Goal: Check status: Check status

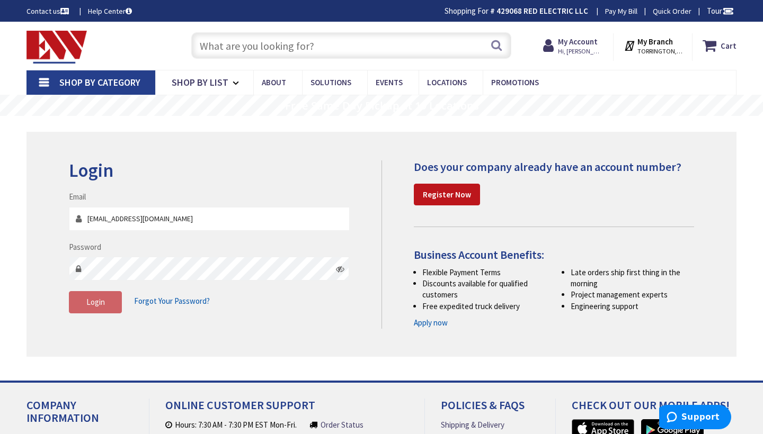
type input "[EMAIL_ADDRESS][DOMAIN_NAME]"
click at [89, 309] on button "Login" at bounding box center [95, 302] width 53 height 22
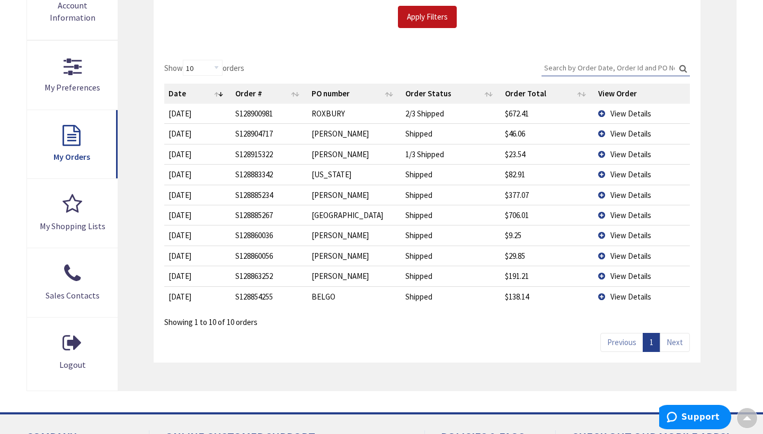
scroll to position [268, 0]
click at [625, 291] on span "View Details" at bounding box center [630, 296] width 41 height 10
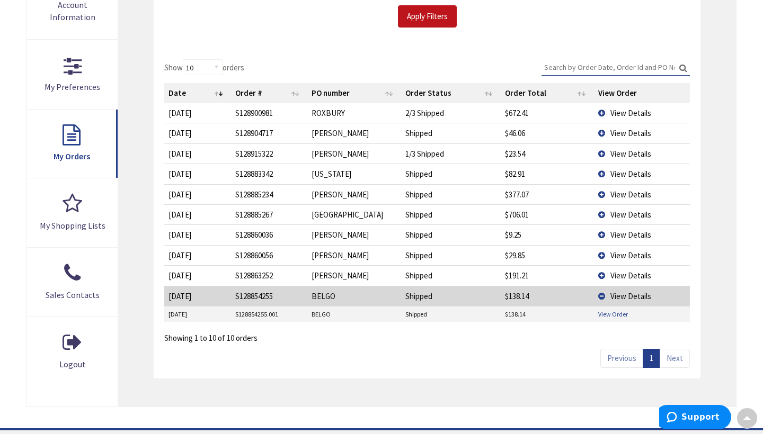
click at [606, 310] on link "View Order" at bounding box center [613, 314] width 30 height 9
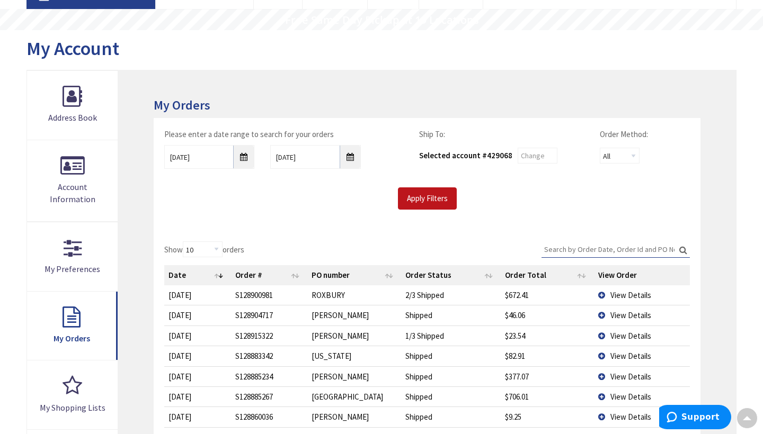
scroll to position [75, 0]
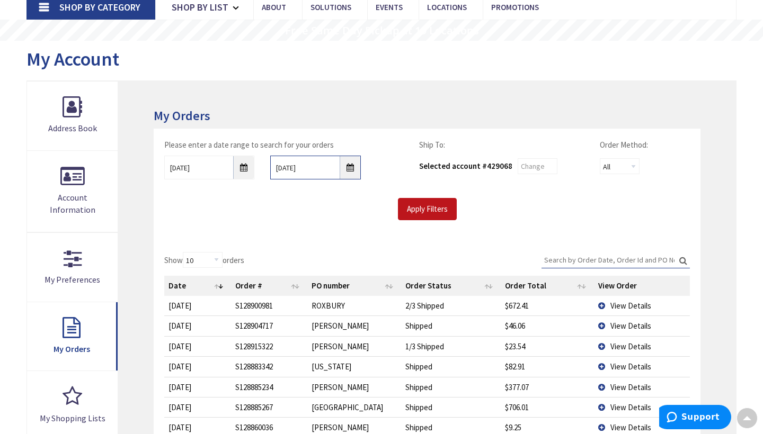
click at [354, 166] on input "10/2/2025" at bounding box center [315, 168] width 90 height 24
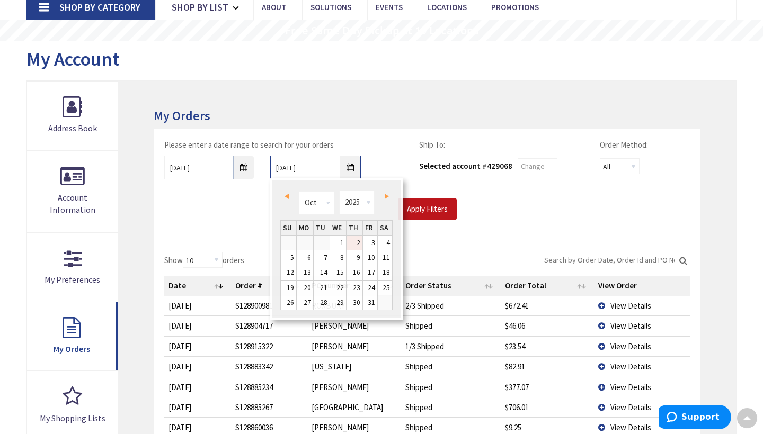
click at [354, 166] on input "10/2/2025" at bounding box center [315, 168] width 90 height 24
click at [288, 195] on span "Prev" at bounding box center [286, 196] width 4 height 5
click at [355, 286] on link "25" at bounding box center [354, 288] width 16 height 14
type input "09/25/2025"
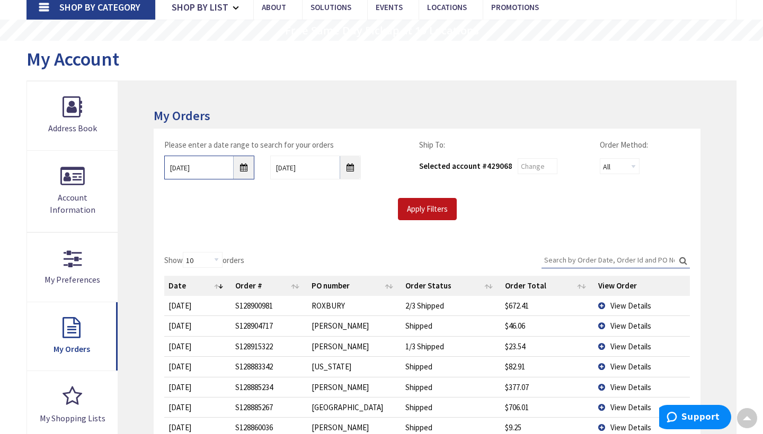
click at [243, 166] on input "9/25/2025" at bounding box center [209, 168] width 90 height 24
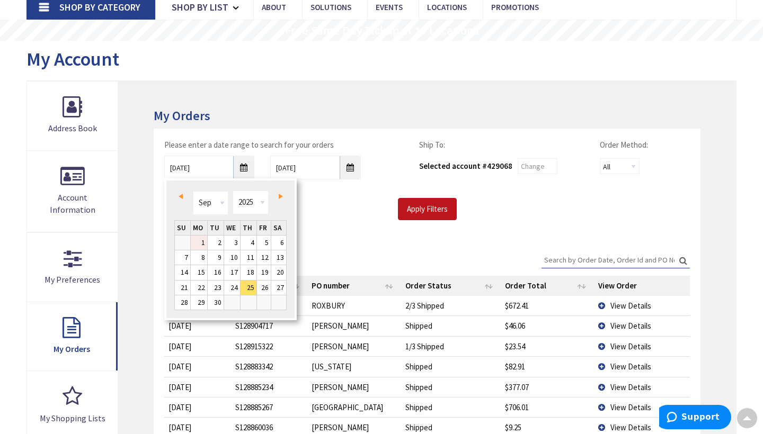
click at [205, 241] on link "1" at bounding box center [199, 243] width 16 height 14
type input "09/01/2025"
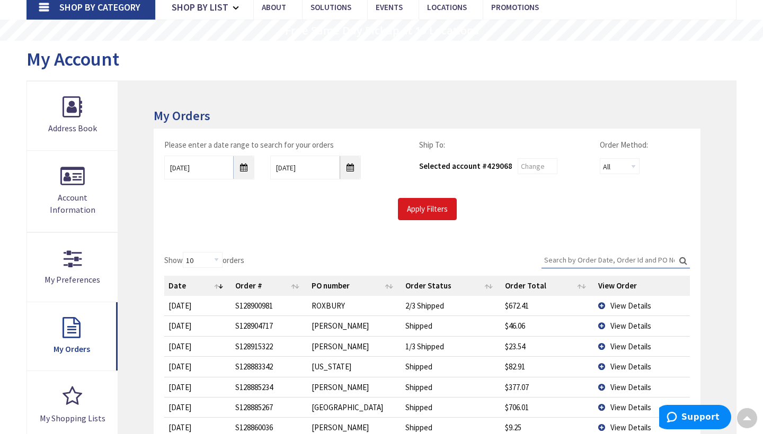
click at [429, 203] on input "Apply Filters" at bounding box center [427, 209] width 59 height 22
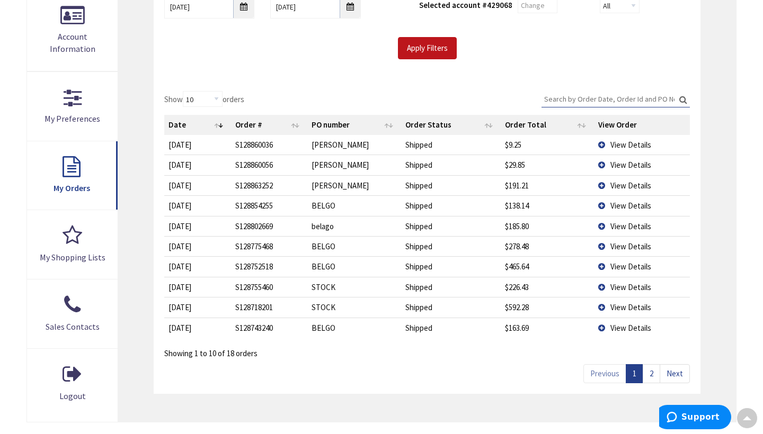
scroll to position [251, 0]
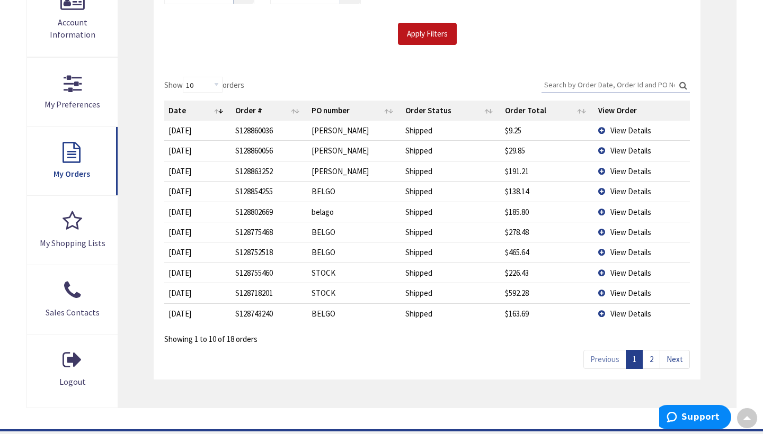
click at [675, 353] on link "Next" at bounding box center [675, 359] width 30 height 19
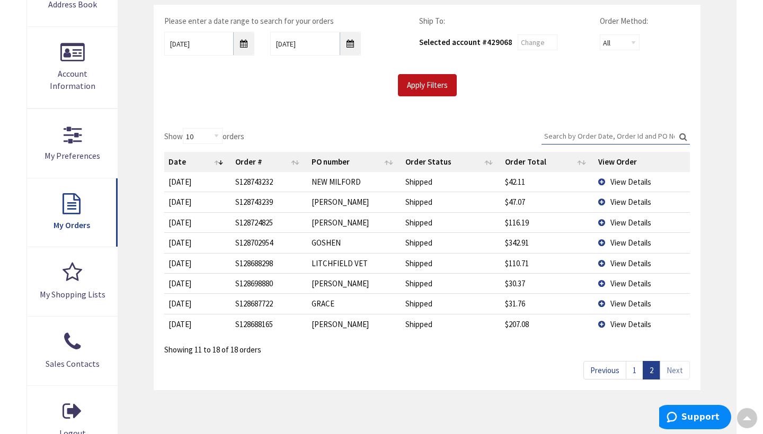
scroll to position [195, 0]
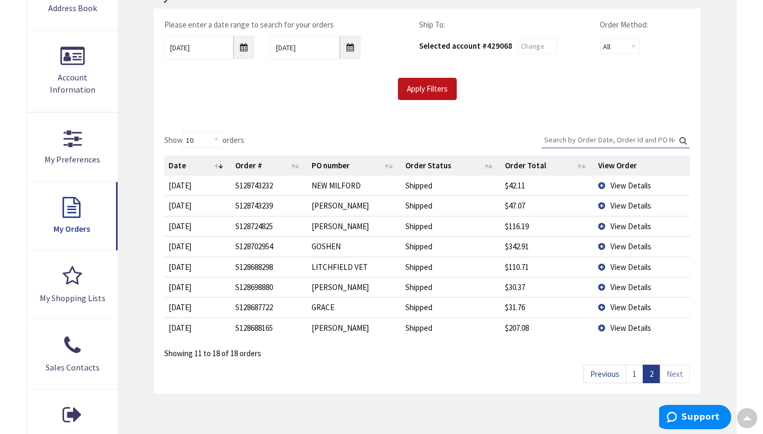
click at [613, 368] on link "Previous" at bounding box center [604, 374] width 43 height 19
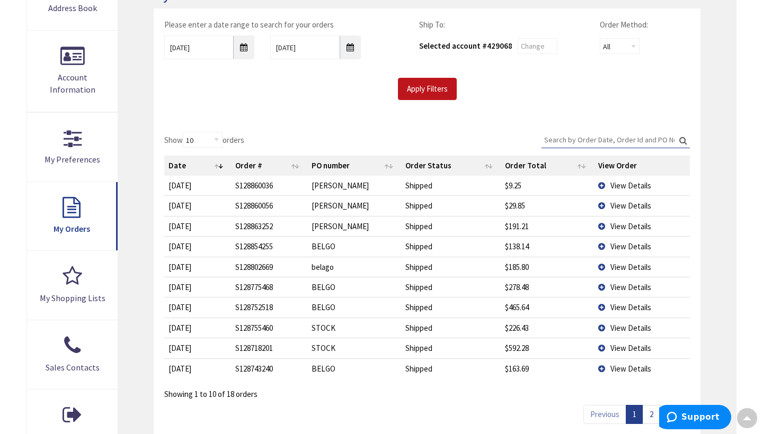
click at [618, 244] on span "View Details" at bounding box center [630, 247] width 41 height 10
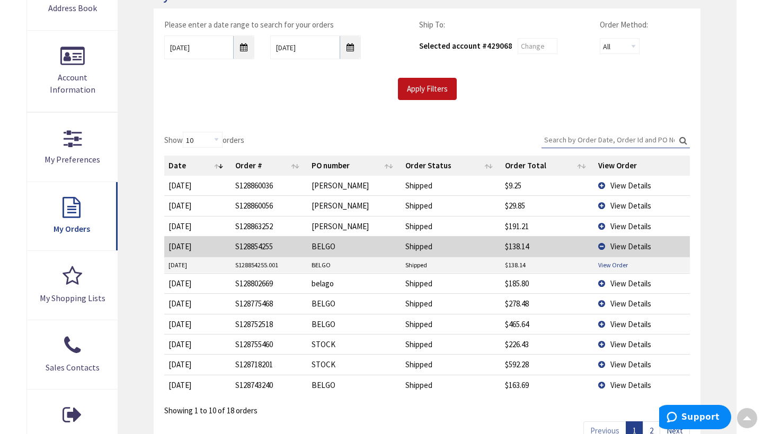
click at [613, 261] on link "View Order" at bounding box center [613, 265] width 30 height 9
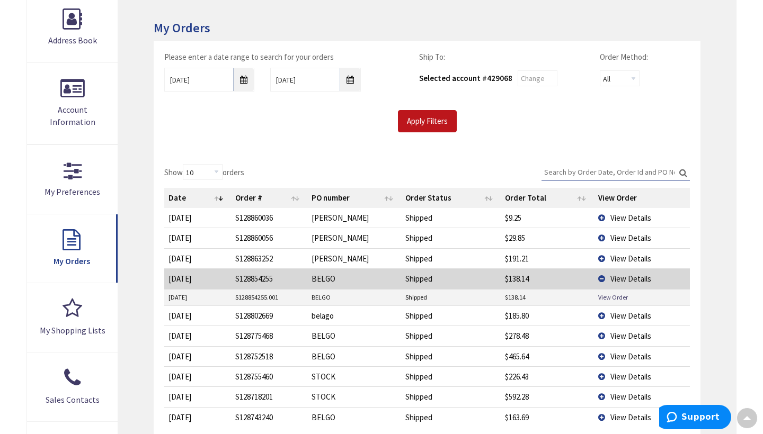
scroll to position [162, 0]
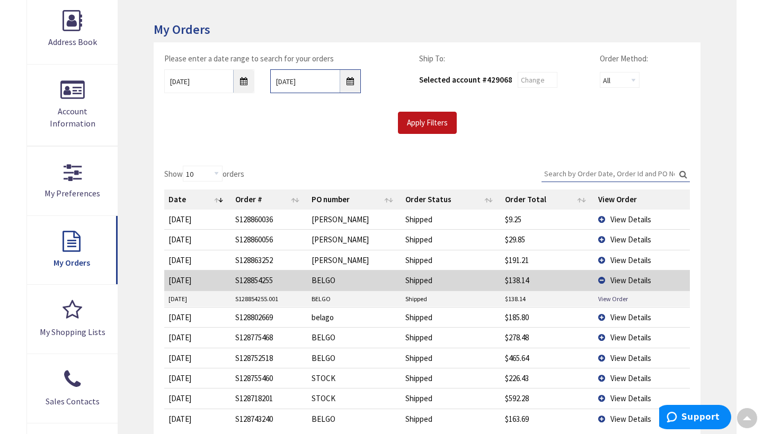
click at [353, 83] on input "09/25/2025" at bounding box center [315, 81] width 90 height 24
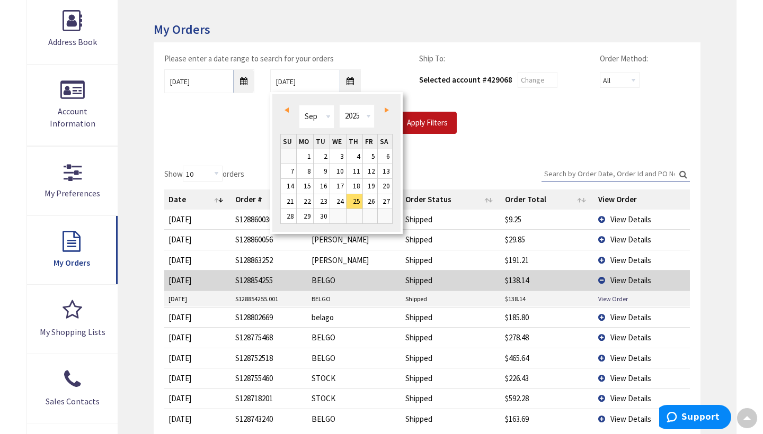
click at [286, 110] on span "Prev" at bounding box center [286, 110] width 4 height 5
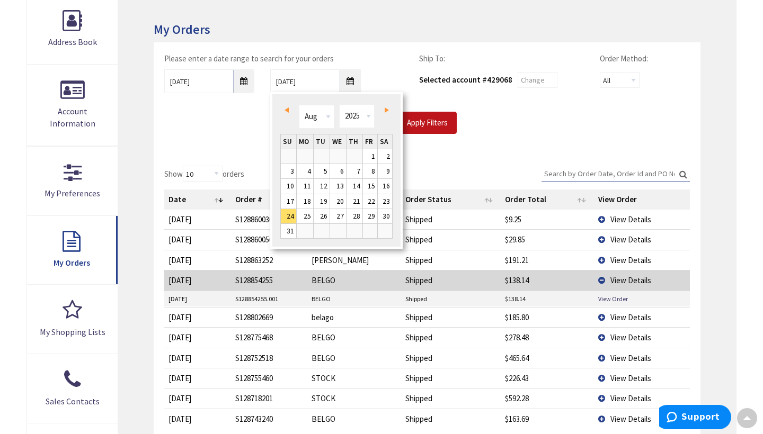
click at [386, 109] on span "Next" at bounding box center [387, 110] width 4 height 5
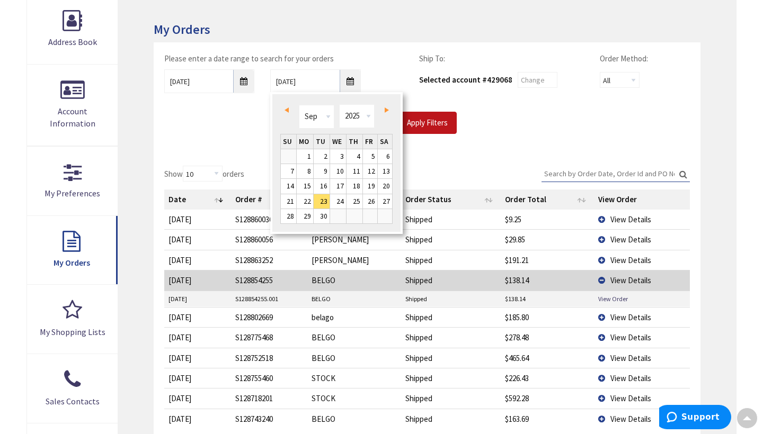
click at [386, 109] on span "Next" at bounding box center [387, 110] width 4 height 5
click at [359, 160] on link "2" at bounding box center [354, 156] width 16 height 14
type input "10/02/2025"
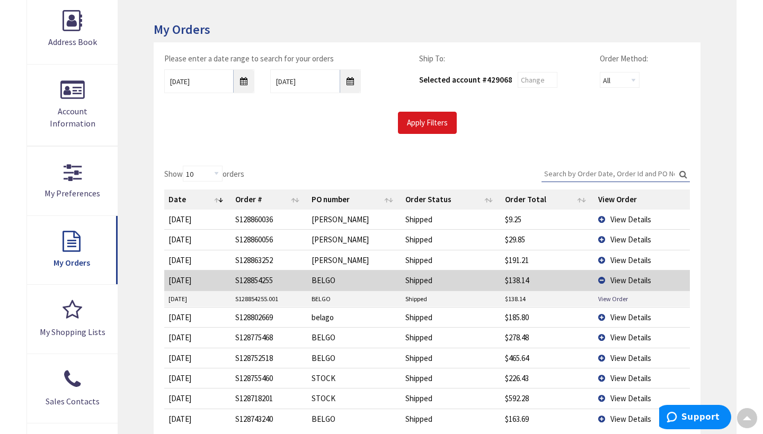
click at [422, 120] on input "Apply Filters" at bounding box center [427, 123] width 59 height 22
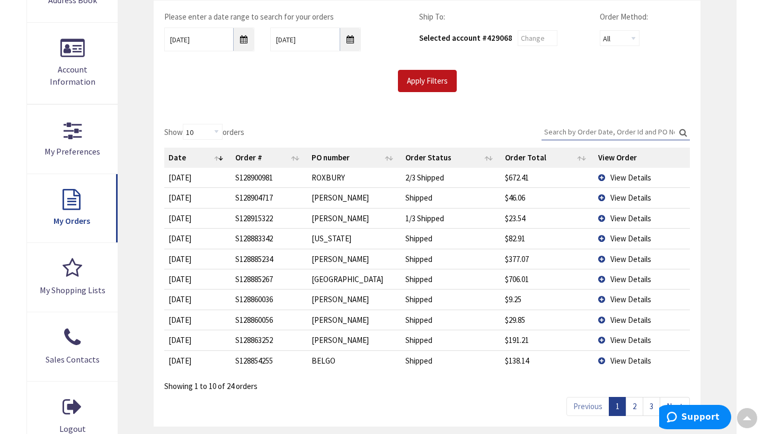
scroll to position [207, 0]
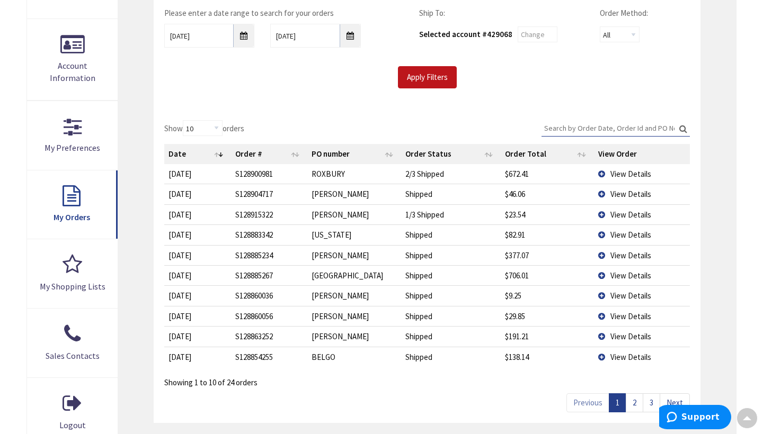
click at [621, 252] on span "View Details" at bounding box center [630, 256] width 41 height 10
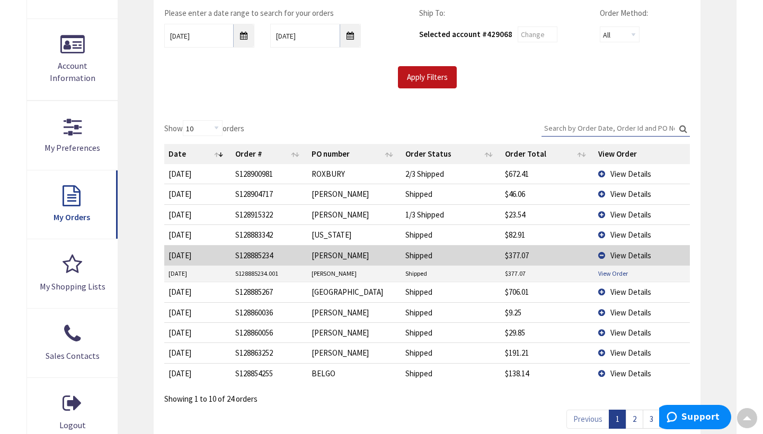
click at [608, 269] on link "View Order" at bounding box center [613, 273] width 30 height 9
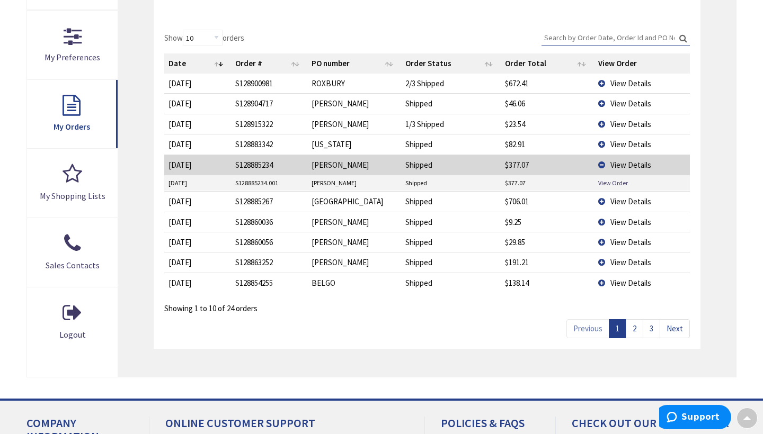
scroll to position [297, 0]
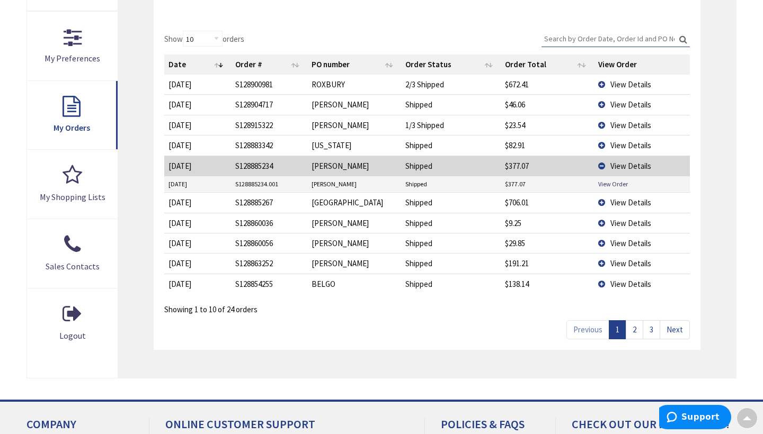
click at [629, 201] on span "View Details" at bounding box center [630, 203] width 41 height 10
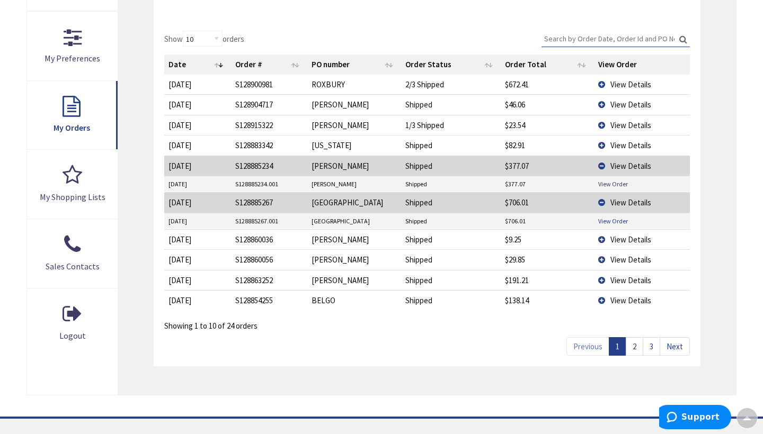
click at [609, 217] on link "View Order" at bounding box center [613, 221] width 30 height 9
click at [617, 104] on span "View Details" at bounding box center [630, 105] width 41 height 10
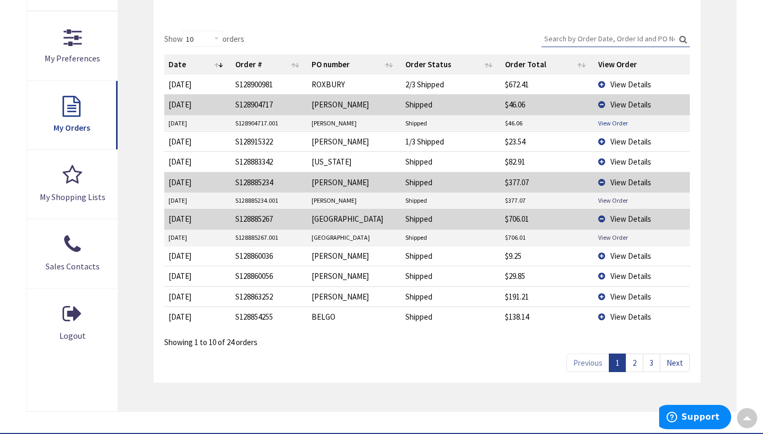
click at [610, 120] on link "View Order" at bounding box center [613, 123] width 30 height 9
click at [624, 254] on span "View Details" at bounding box center [630, 256] width 41 height 10
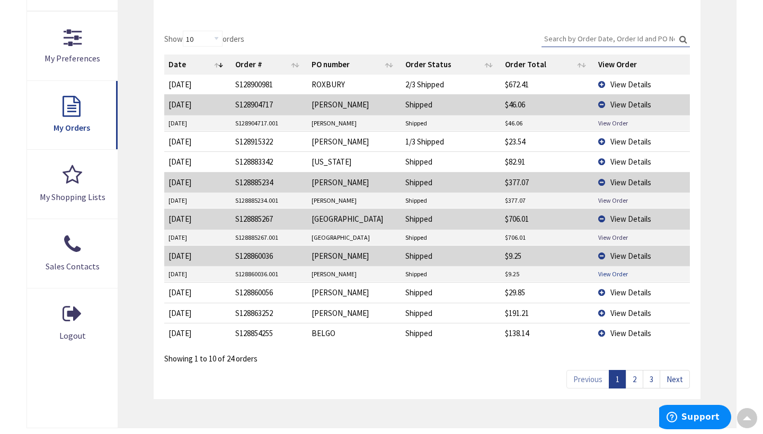
click at [616, 273] on link "View Order" at bounding box center [613, 274] width 30 height 9
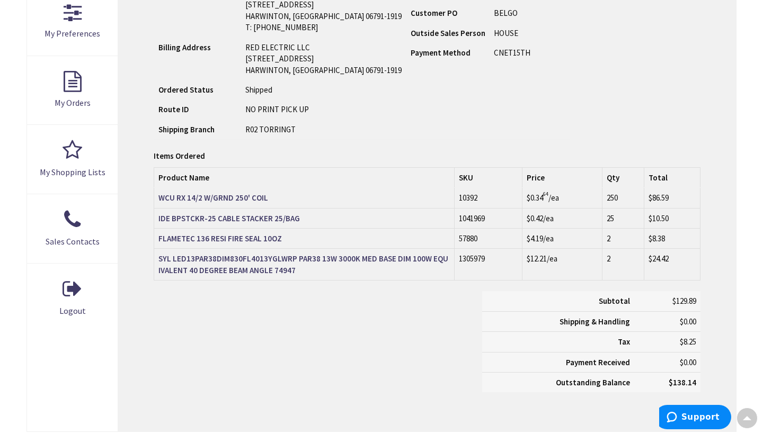
scroll to position [327, 0]
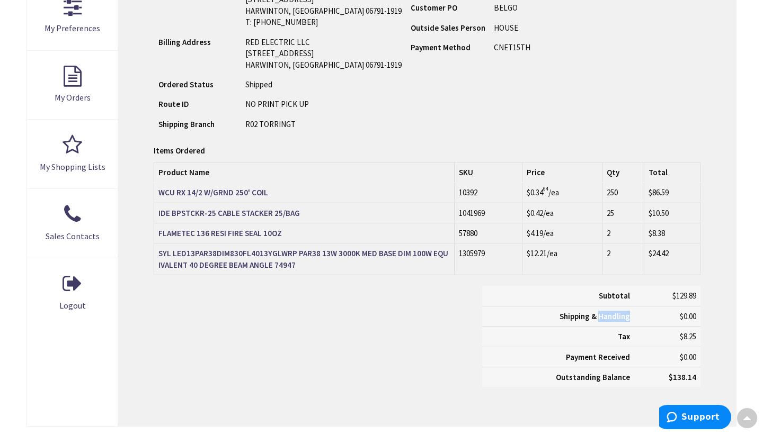
click at [423, 321] on div "Subtotal $129.89 Shipping & Handling $0.00 Tax $8.25 Payment Received" at bounding box center [427, 342] width 563 height 112
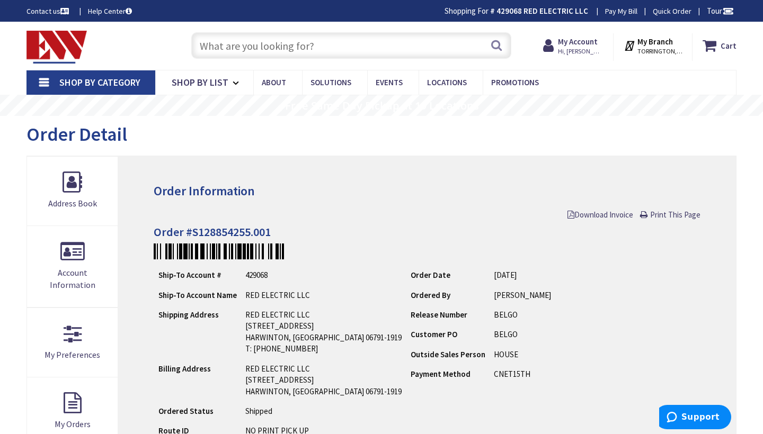
scroll to position [0, 0]
click at [677, 213] on span "Print This Page" at bounding box center [675, 215] width 50 height 10
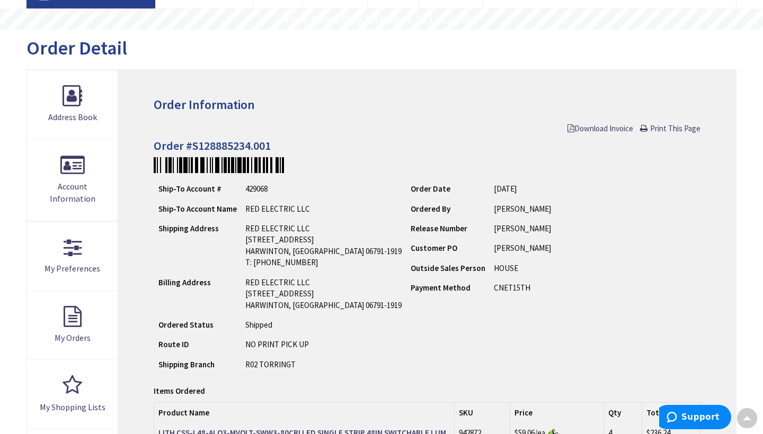
scroll to position [78, 0]
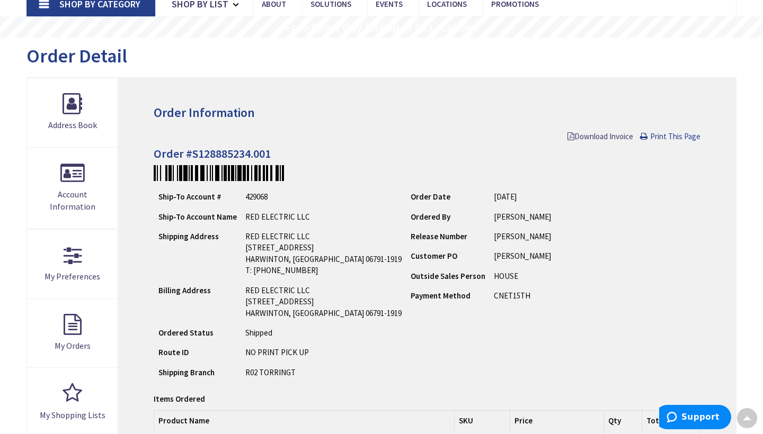
click at [673, 137] on span "Print This Page" at bounding box center [675, 136] width 50 height 10
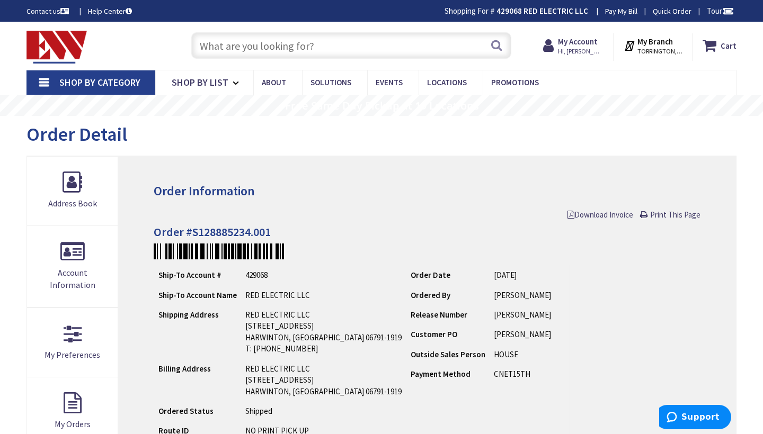
scroll to position [0, 0]
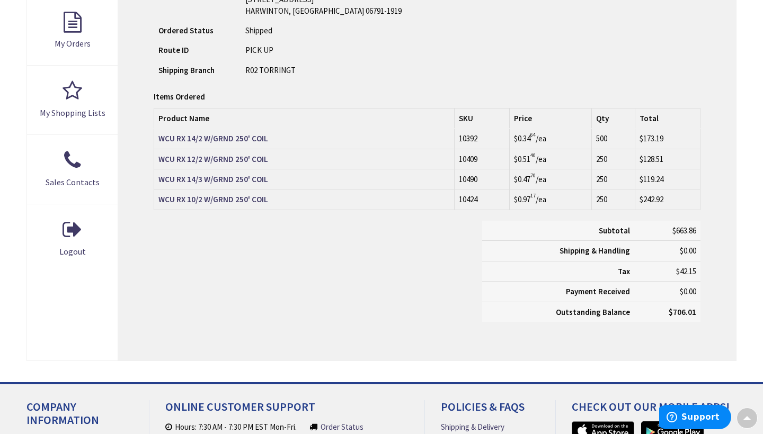
scroll to position [381, 0]
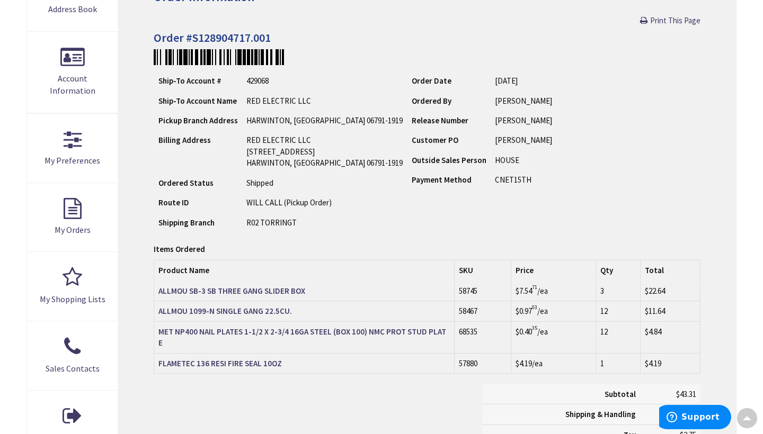
scroll to position [184, 0]
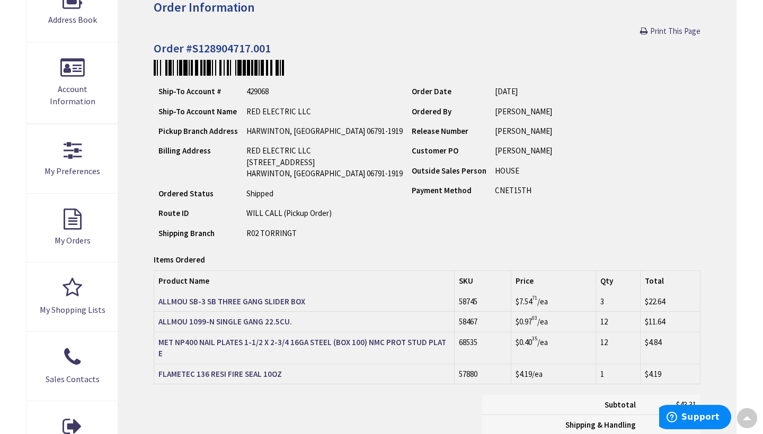
drag, startPoint x: 610, startPoint y: 120, endPoint x: 619, endPoint y: 72, distance: 49.7
click at [619, 72] on div "Order Information Print This Page Order #S128904717.001 Ship-To Account # 42906…" at bounding box center [427, 253] width 618 height 563
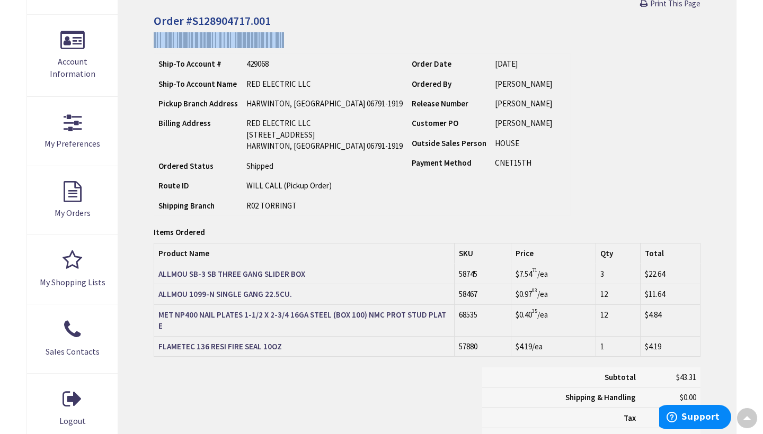
scroll to position [217, 0]
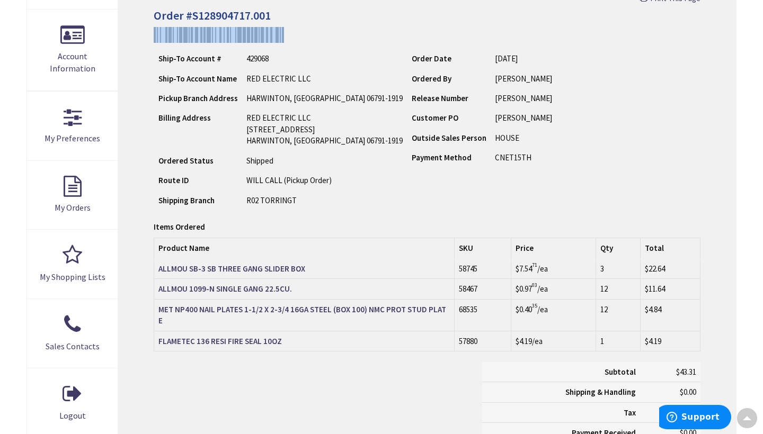
click at [589, 101] on div "Ship-To Account # 429068 Ship-To Account Name RED ELECTRIC LLC Pickup Branch Ad…" at bounding box center [427, 129] width 547 height 163
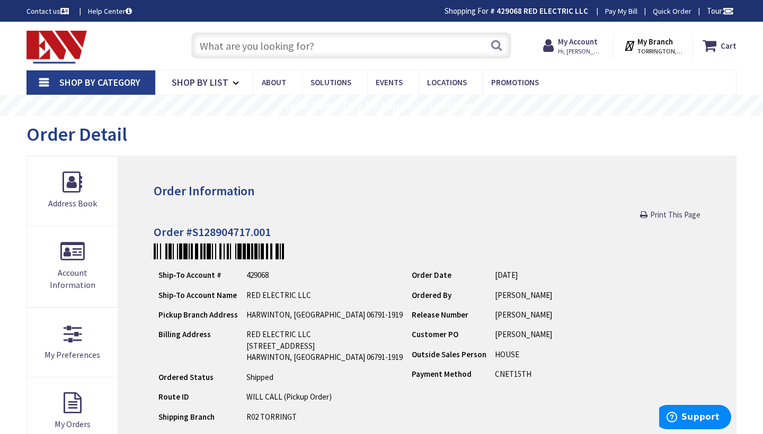
scroll to position [0, 0]
